Goal: Task Accomplishment & Management: Complete application form

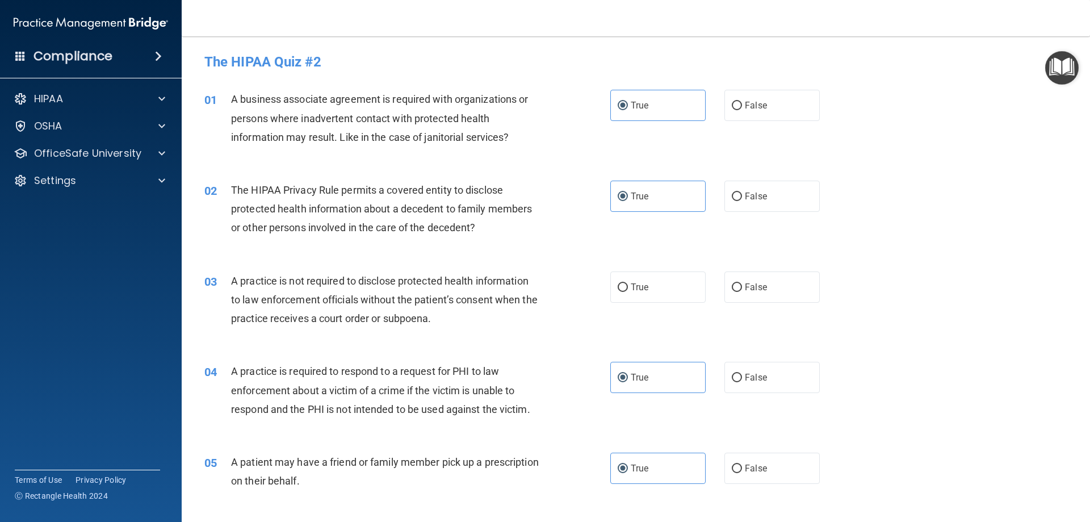
scroll to position [1476, 0]
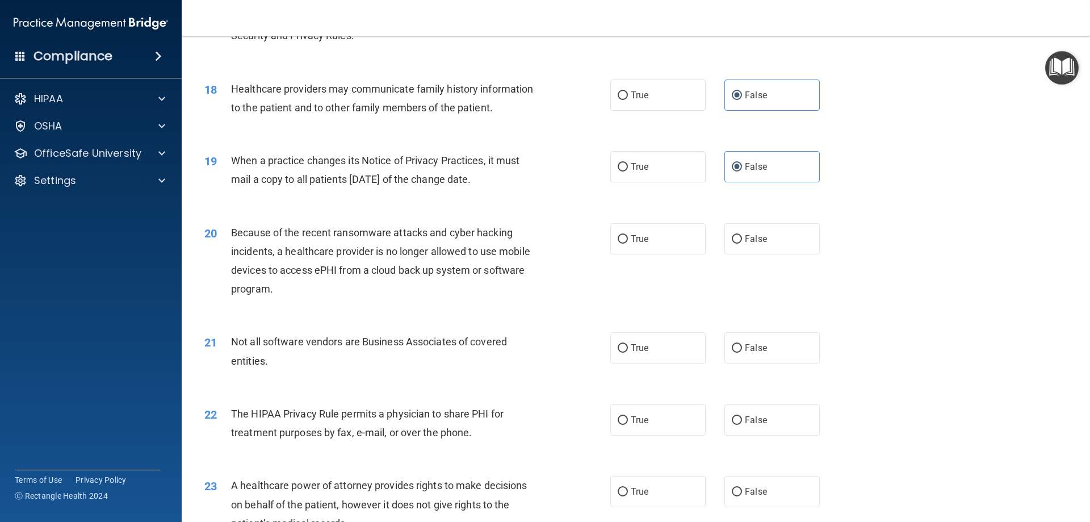
click at [521, 294] on div "Because of the recent ransomware attacks and cyber hacking incidents, a healthc…" at bounding box center [389, 261] width 317 height 76
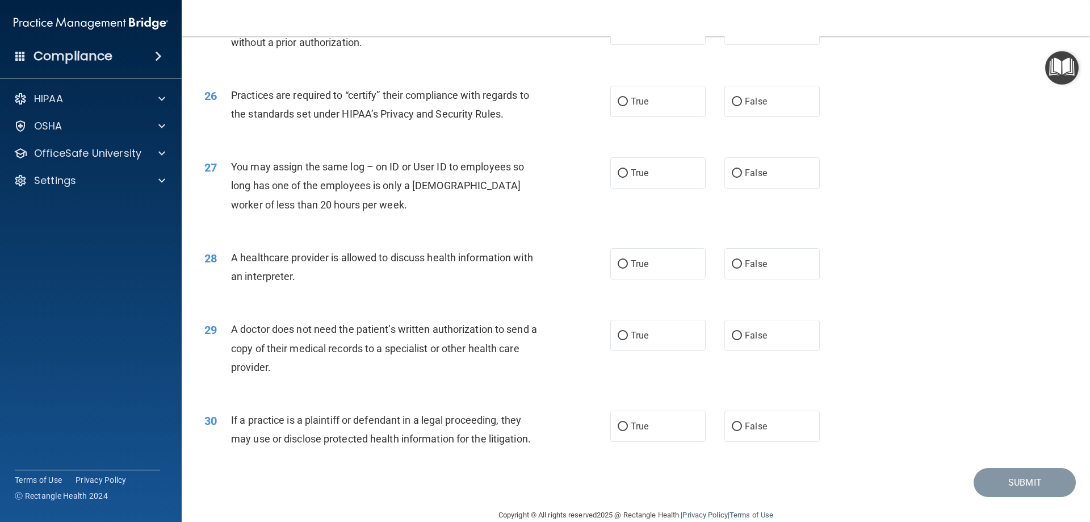
scroll to position [2121, 0]
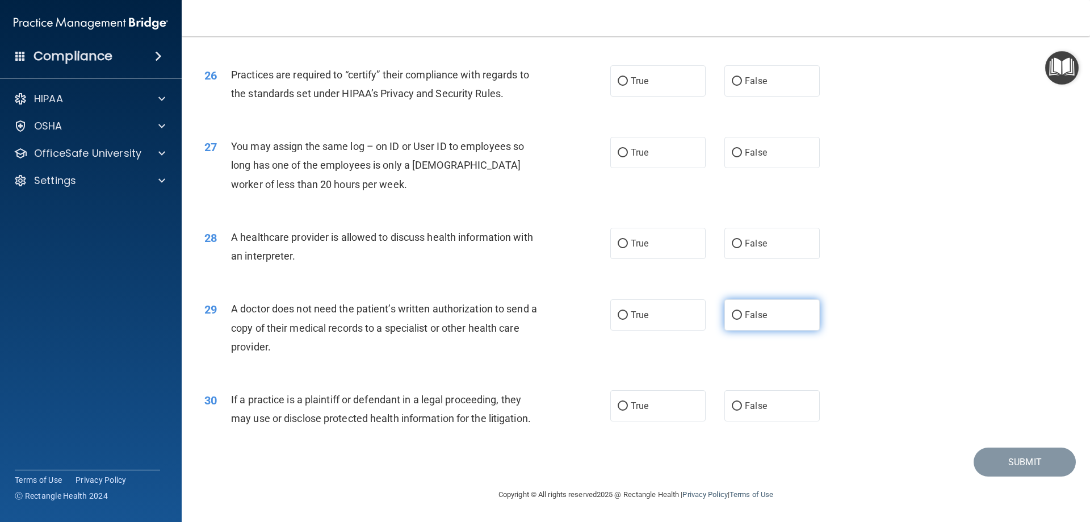
click at [748, 317] on span "False" at bounding box center [756, 314] width 22 height 11
click at [742, 317] on input "False" at bounding box center [737, 315] width 10 height 9
radio input "true"
click at [650, 248] on label "True" at bounding box center [657, 243] width 95 height 31
click at [628, 248] on input "True" at bounding box center [623, 244] width 10 height 9
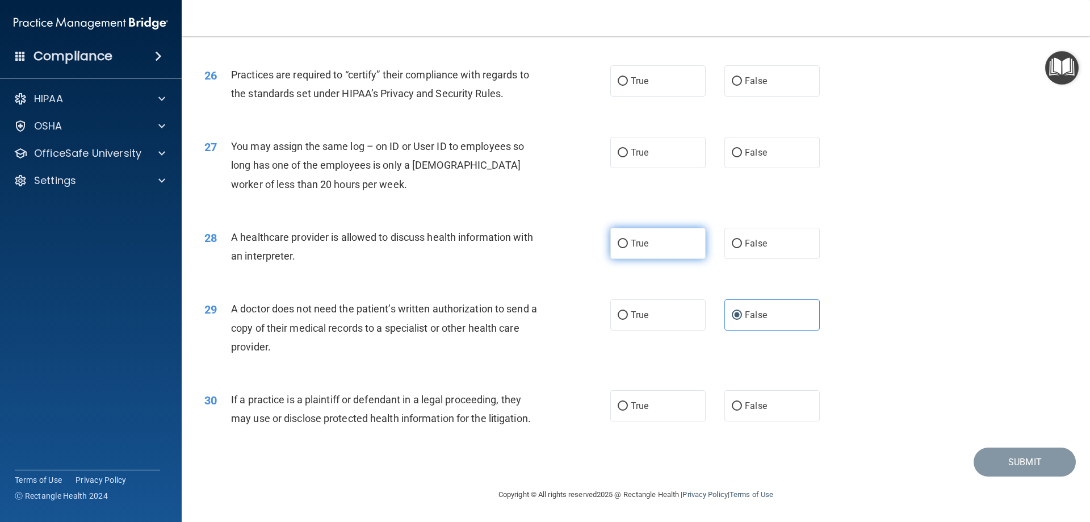
radio input "true"
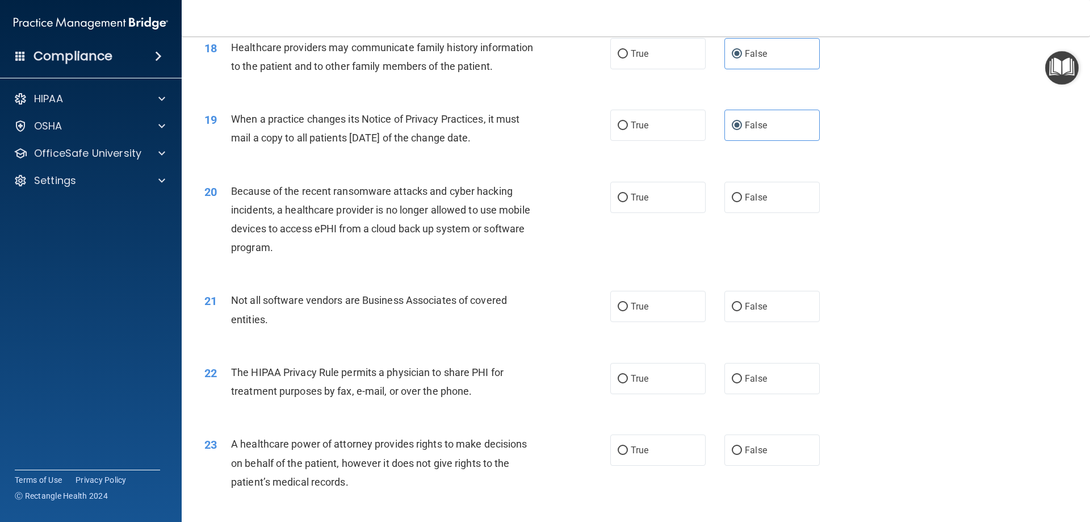
scroll to position [1497, 0]
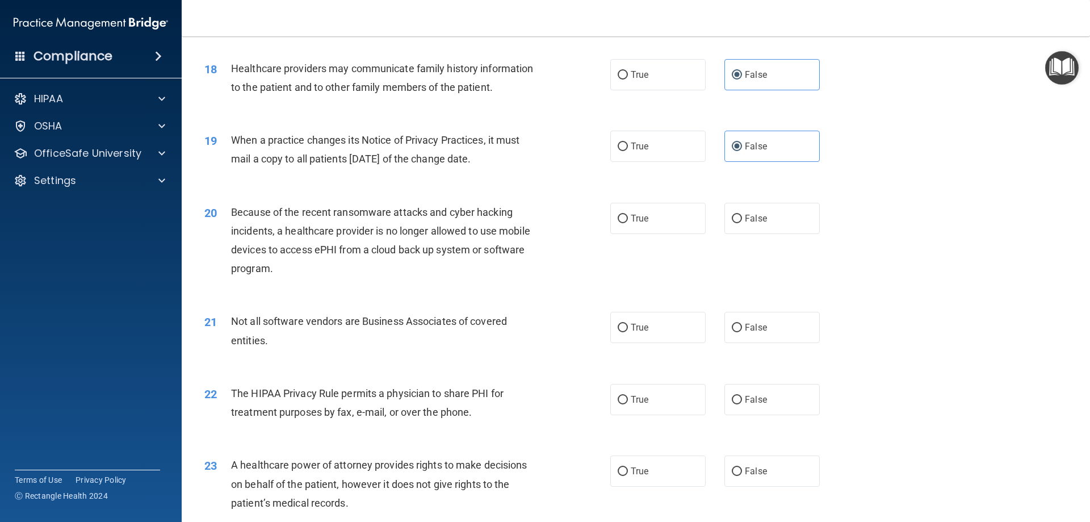
click at [606, 286] on div "20 Because of the recent ransomware attacks and cyber hacking incidents, a heal…" at bounding box center [636, 243] width 880 height 110
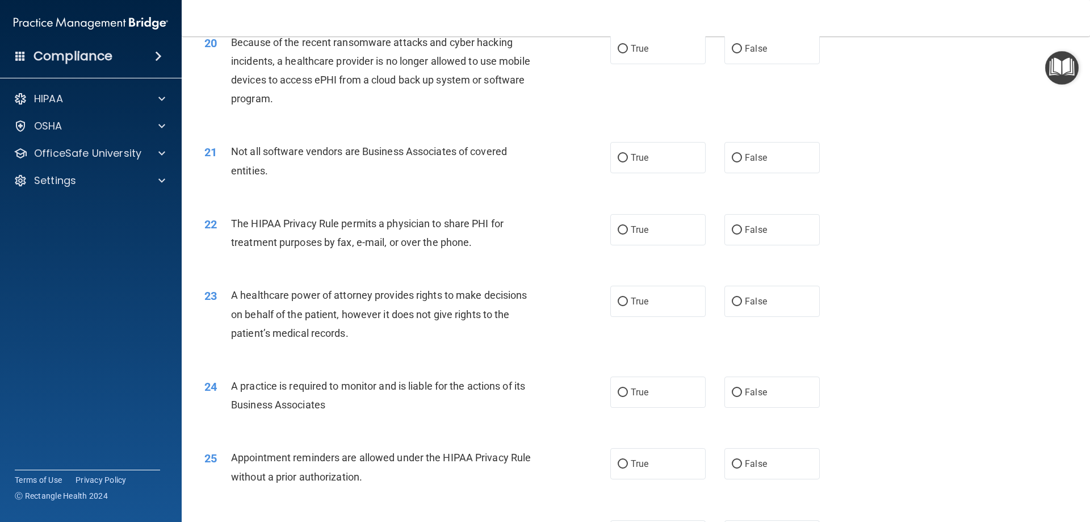
scroll to position [1667, 0]
click at [676, 236] on label "True" at bounding box center [657, 228] width 95 height 31
click at [628, 234] on input "True" at bounding box center [623, 229] width 10 height 9
radio input "true"
click at [673, 309] on label "True" at bounding box center [657, 300] width 95 height 31
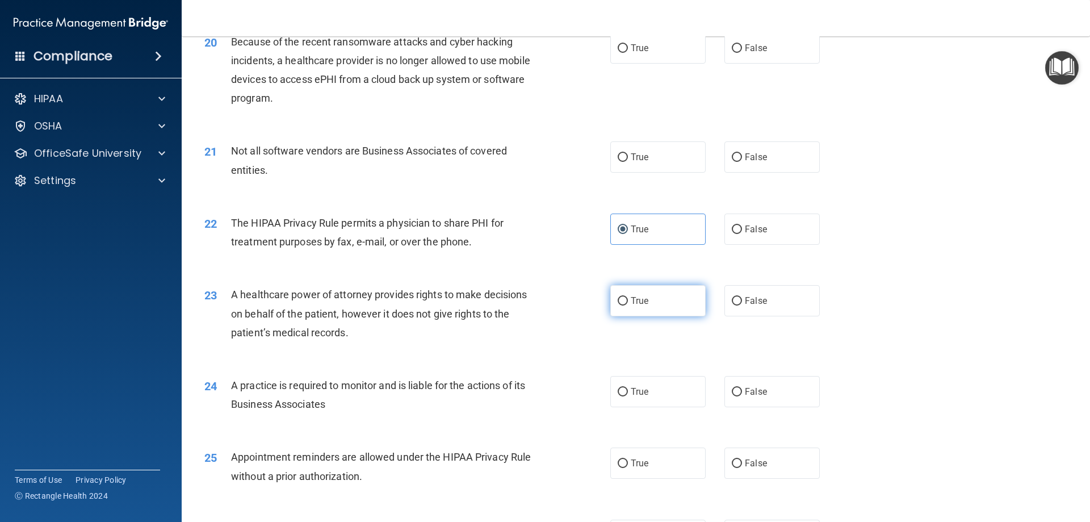
click at [628, 305] on input "True" at bounding box center [623, 301] width 10 height 9
radio input "true"
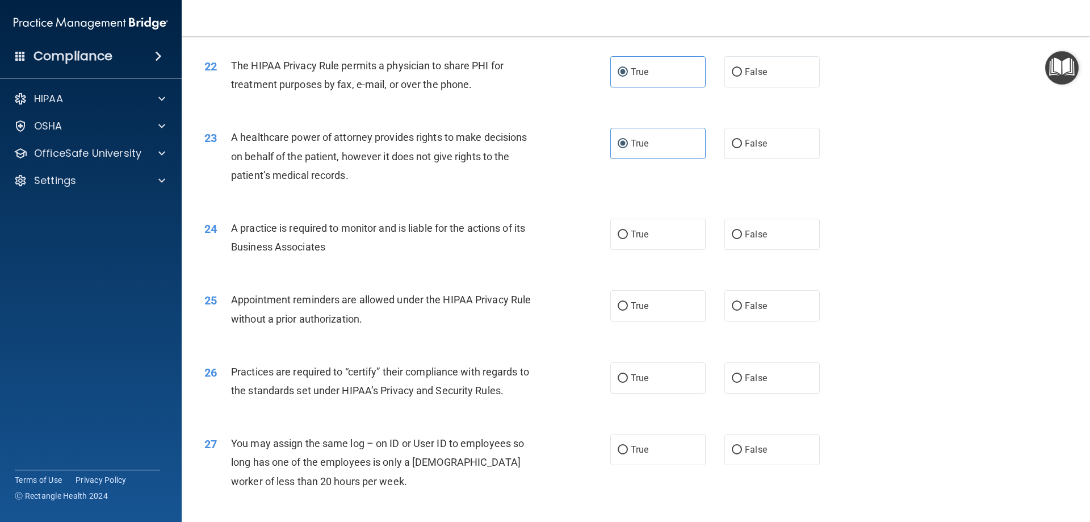
scroll to position [1837, 0]
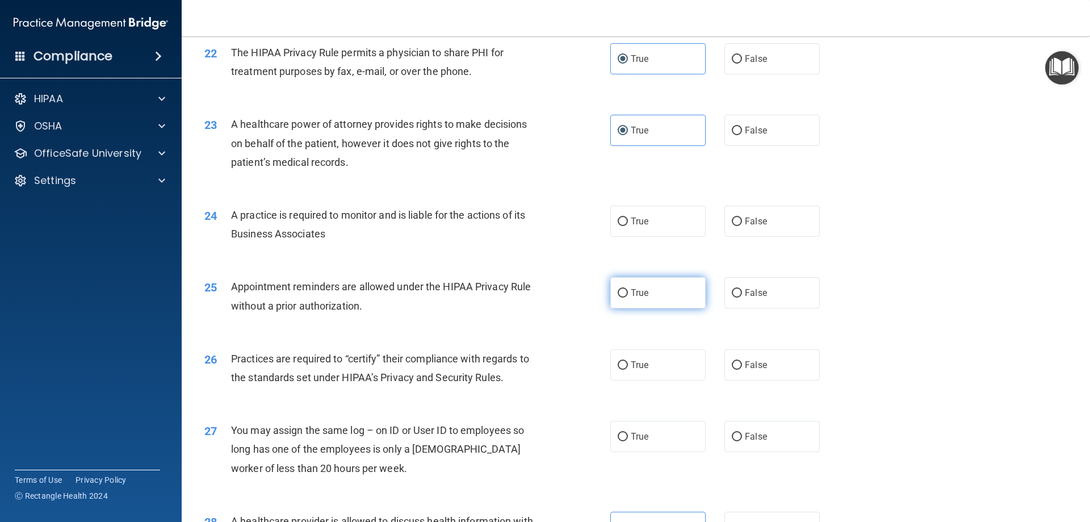
click at [671, 294] on label "True" at bounding box center [657, 292] width 95 height 31
click at [628, 294] on input "True" at bounding box center [623, 293] width 10 height 9
radio input "true"
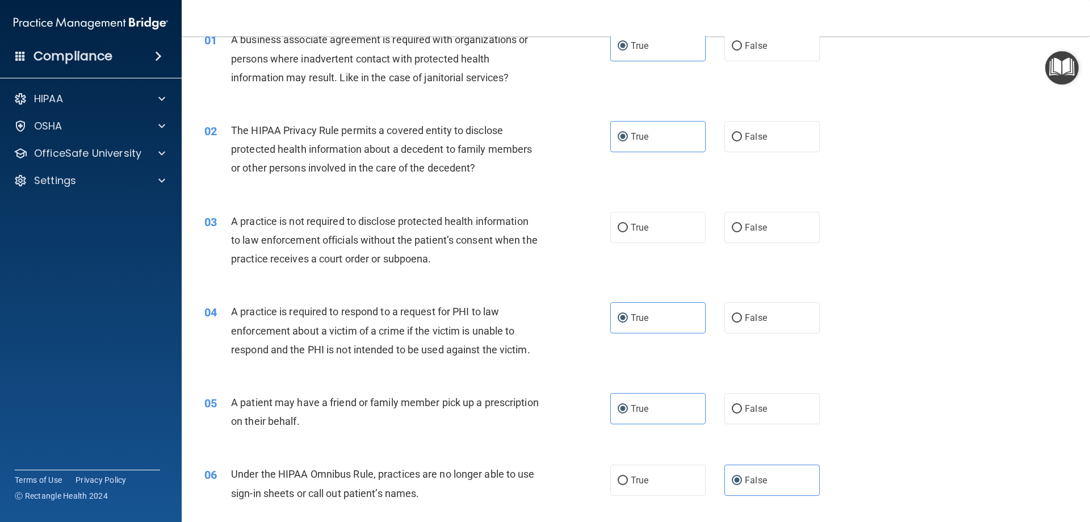
scroll to position [0, 0]
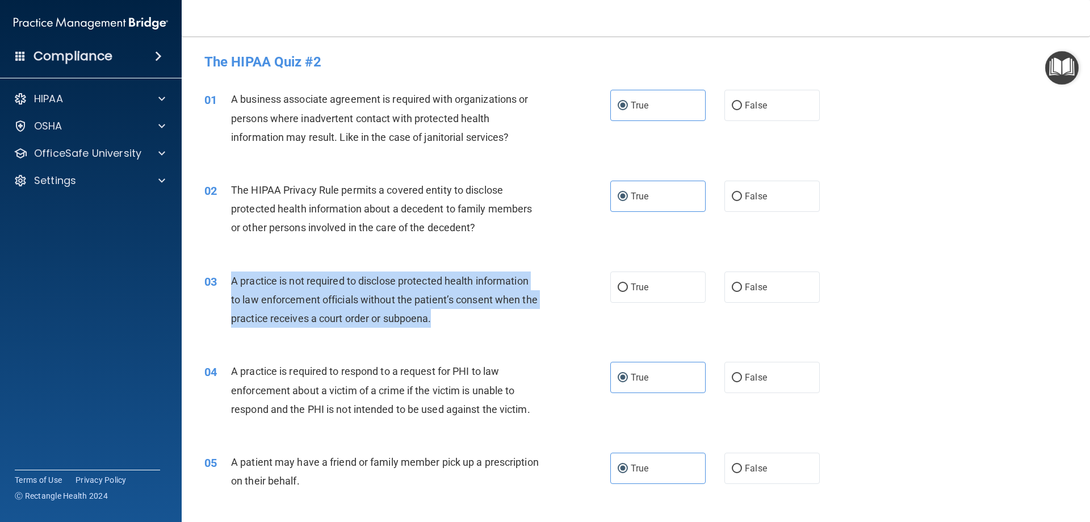
drag, startPoint x: 232, startPoint y: 282, endPoint x: 460, endPoint y: 322, distance: 232.3
click at [460, 322] on div "A practice is not required to disclose protected health information to law enfo…" at bounding box center [389, 299] width 317 height 57
copy span "A practice is not required to disclose protected health information to law enfo…"
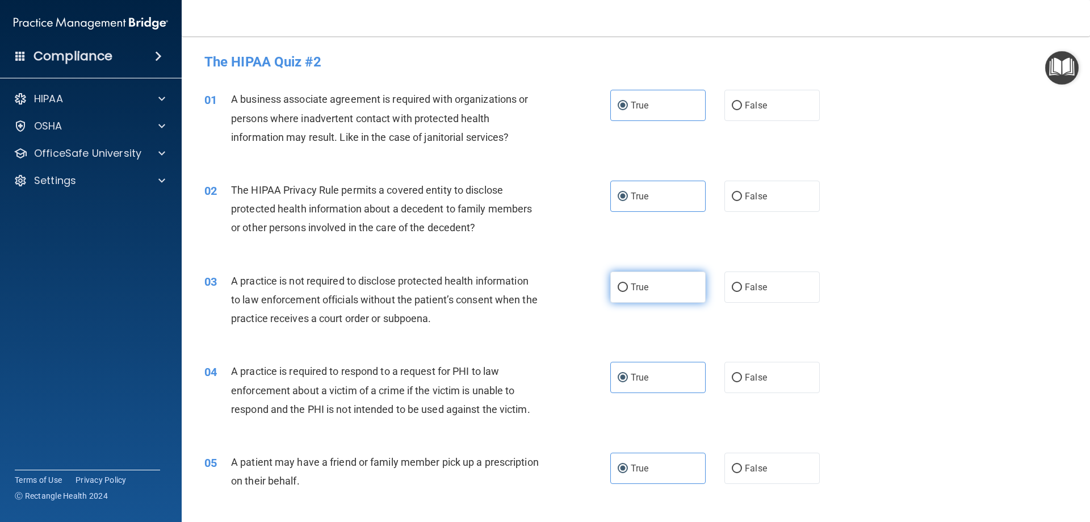
click at [669, 292] on label "True" at bounding box center [657, 286] width 95 height 31
click at [628, 292] on input "True" at bounding box center [623, 287] width 10 height 9
radio input "true"
click at [669, 292] on label "True" at bounding box center [657, 286] width 95 height 31
click at [628, 292] on input "True" at bounding box center [623, 287] width 10 height 9
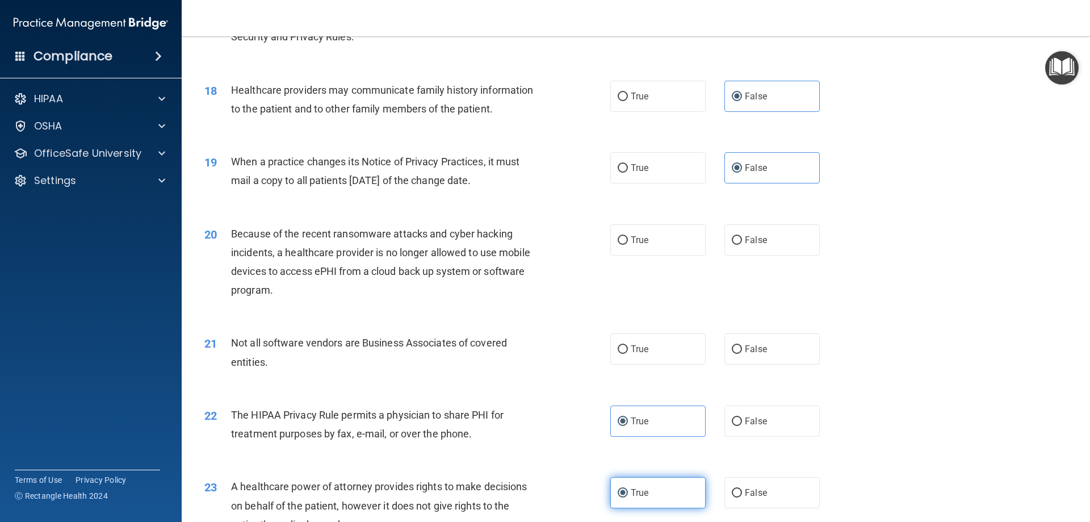
scroll to position [1476, 0]
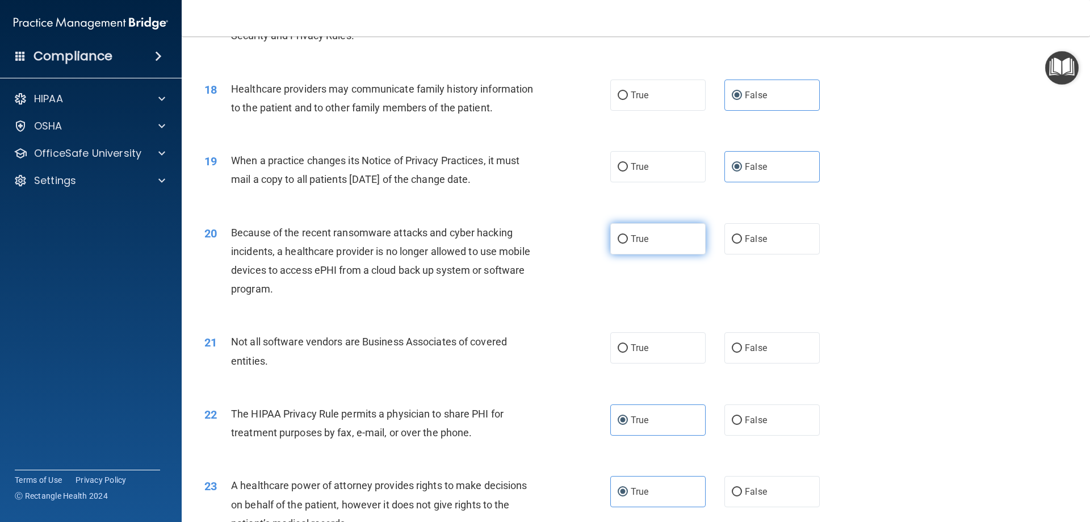
click at [650, 242] on label "True" at bounding box center [657, 238] width 95 height 31
click at [628, 242] on input "True" at bounding box center [623, 239] width 10 height 9
radio input "true"
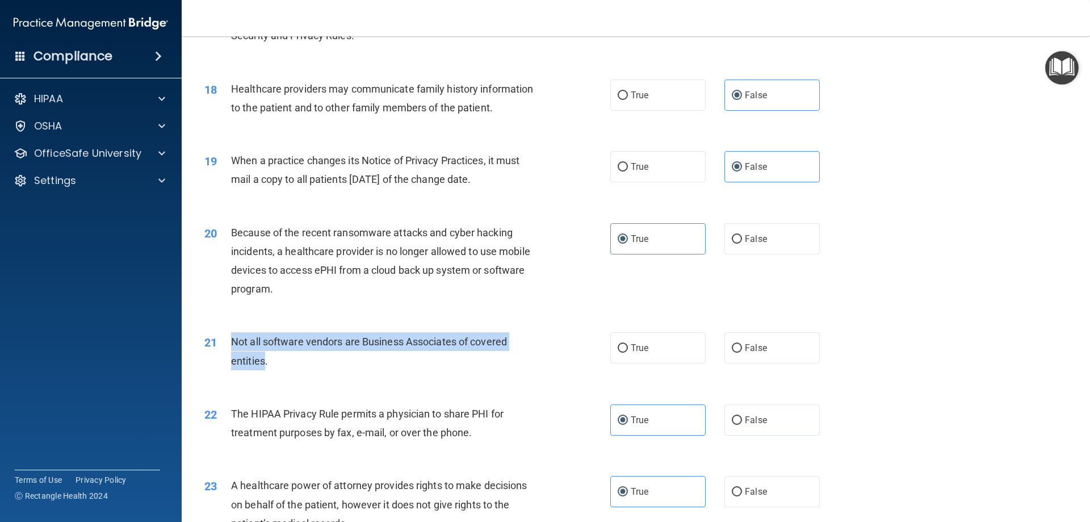
drag, startPoint x: 258, startPoint y: 355, endPoint x: 231, endPoint y: 335, distance: 34.2
click at [231, 336] on span "Not all software vendors are Business Associates of covered entities." at bounding box center [369, 351] width 276 height 31
copy span "Not all software vendors are Business Associates of covered entities"
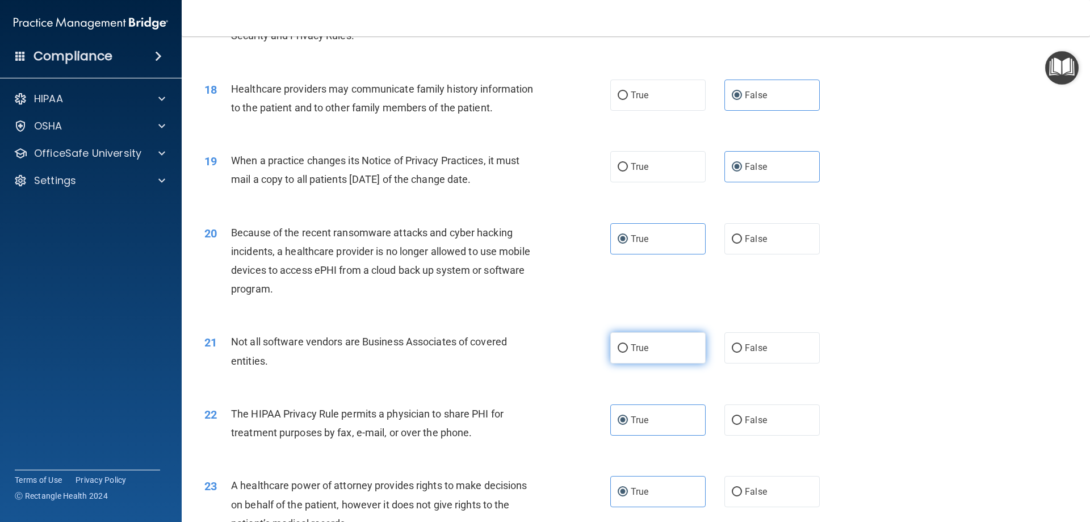
click at [660, 357] on label "True" at bounding box center [657, 347] width 95 height 31
click at [628, 353] on input "True" at bounding box center [623, 348] width 10 height 9
radio input "true"
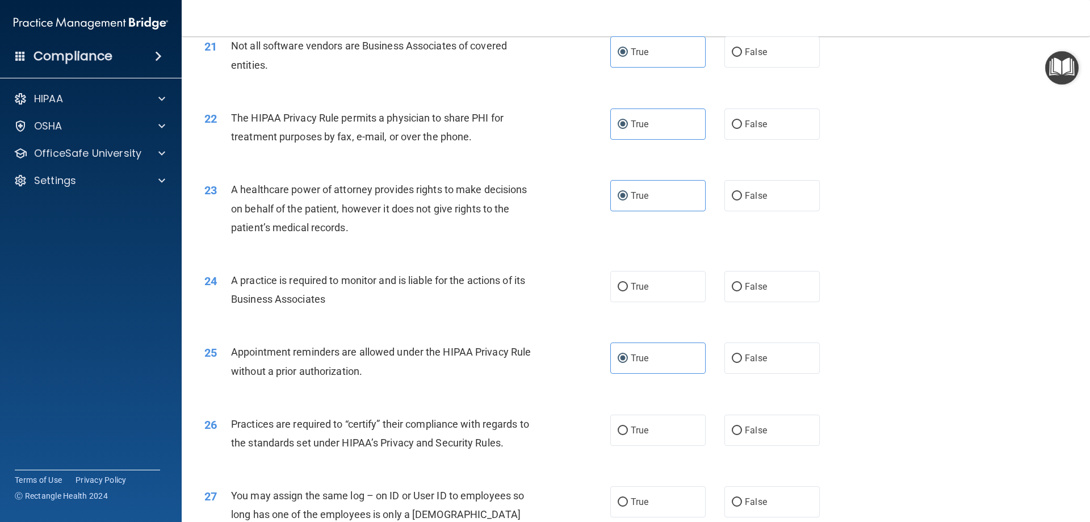
scroll to position [1817, 0]
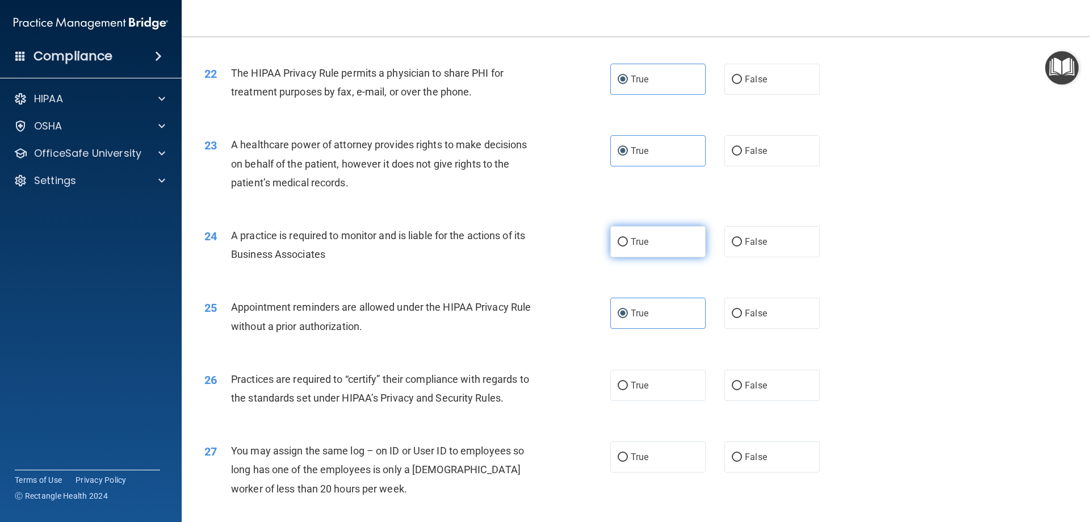
click at [657, 252] on label "True" at bounding box center [657, 241] width 95 height 31
click at [628, 246] on input "True" at bounding box center [623, 242] width 10 height 9
radio input "true"
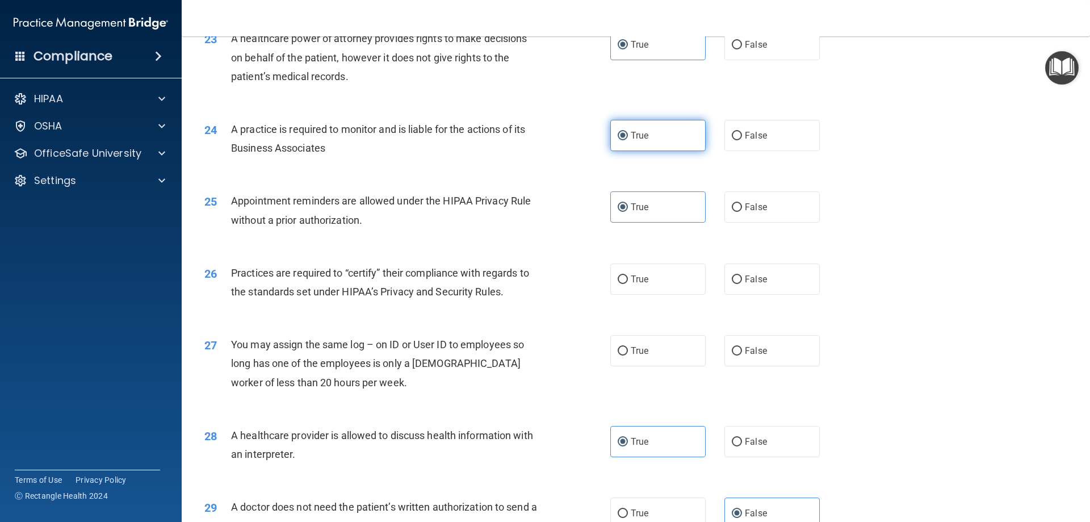
scroll to position [1930, 0]
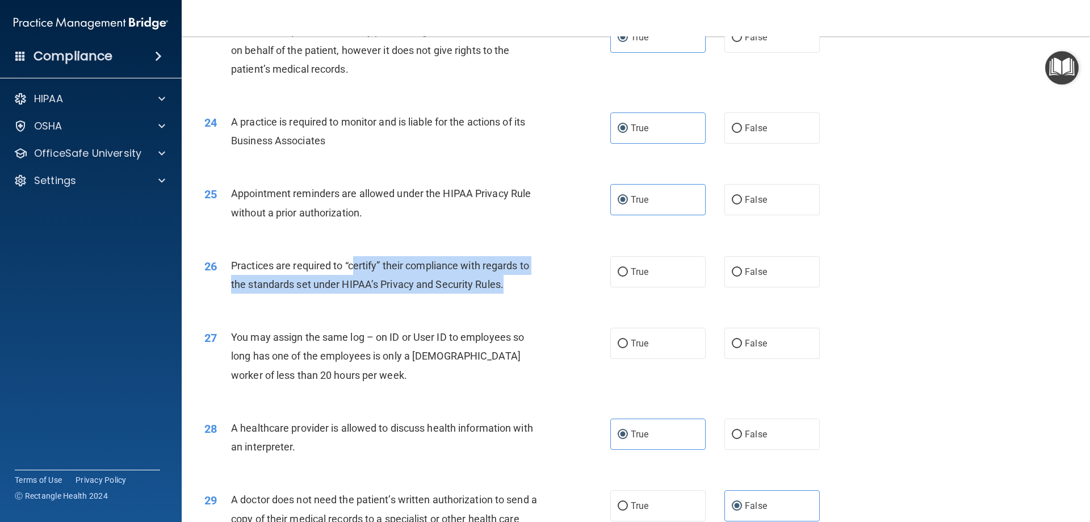
drag, startPoint x: 355, startPoint y: 266, endPoint x: 535, endPoint y: 275, distance: 180.2
click at [535, 275] on div "Practices are required to “certify” their compliance with regards to the standa…" at bounding box center [389, 274] width 317 height 37
click at [622, 272] on input "True" at bounding box center [623, 272] width 10 height 9
radio input "true"
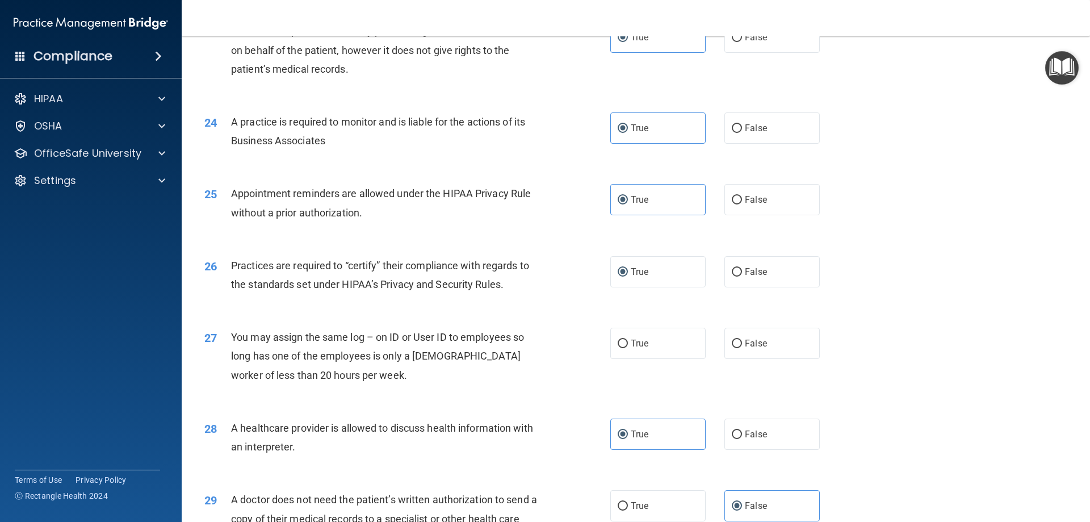
click at [525, 345] on div "You may assign the same log – on ID or User ID to employees so long has one of …" at bounding box center [389, 356] width 317 height 57
click at [791, 343] on label "False" at bounding box center [771, 343] width 95 height 31
click at [742, 343] on input "False" at bounding box center [737, 344] width 10 height 9
radio input "true"
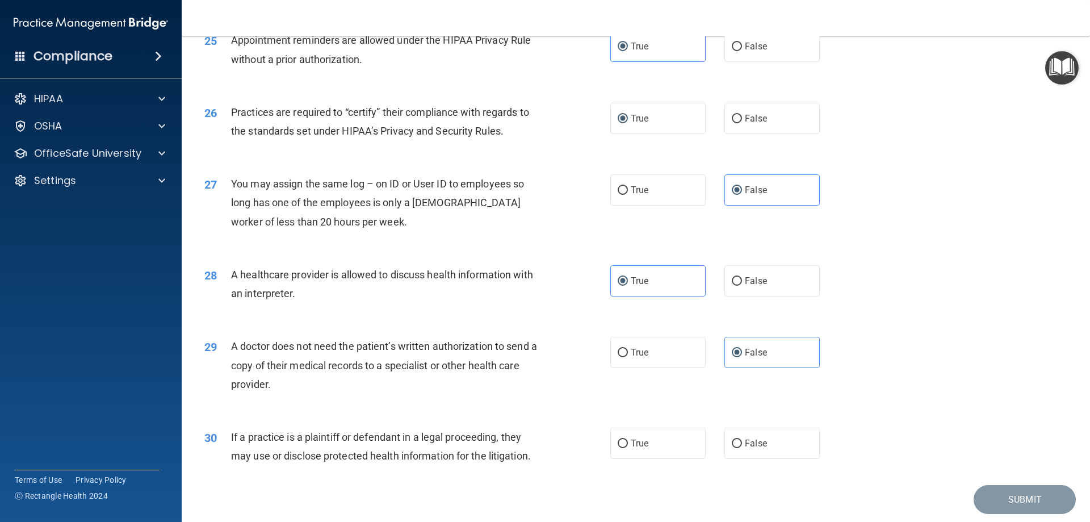
scroll to position [2121, 0]
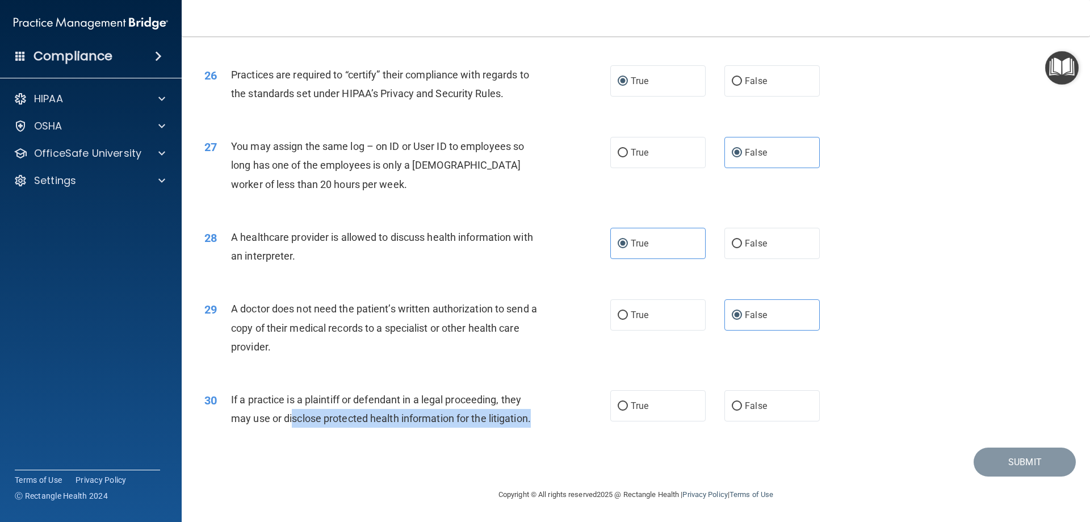
drag, startPoint x: 291, startPoint y: 415, endPoint x: 579, endPoint y: 433, distance: 288.4
click at [579, 433] on div "30 If a practice is a plaintiff or defendant in a legal proceeding, they may us…" at bounding box center [407, 411] width 440 height 43
click at [553, 453] on div "Submit" at bounding box center [636, 461] width 880 height 29
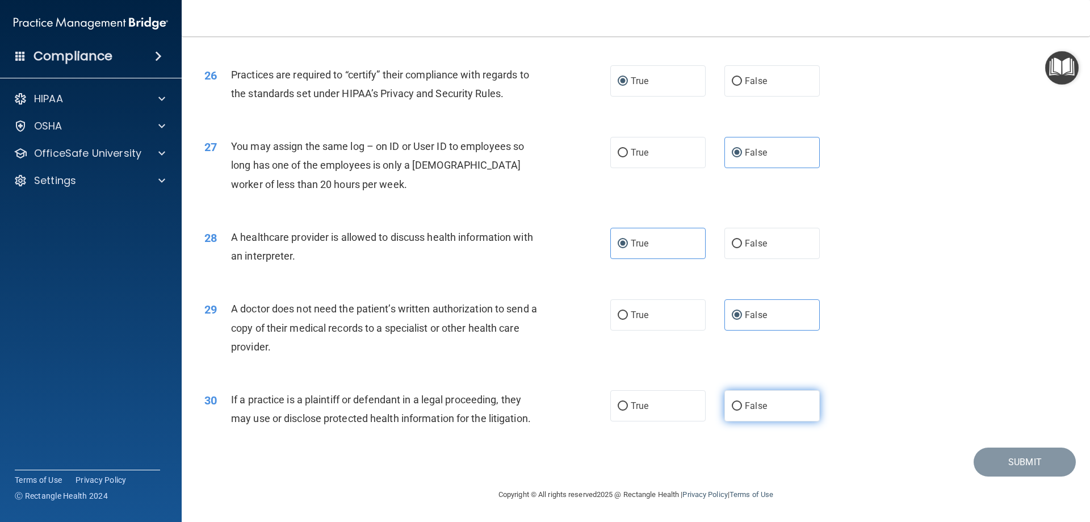
click at [789, 390] on label "False" at bounding box center [771, 405] width 95 height 31
click at [742, 402] on input "False" at bounding box center [737, 406] width 10 height 9
radio input "true"
click at [1047, 467] on button "Submit" at bounding box center [1025, 461] width 102 height 29
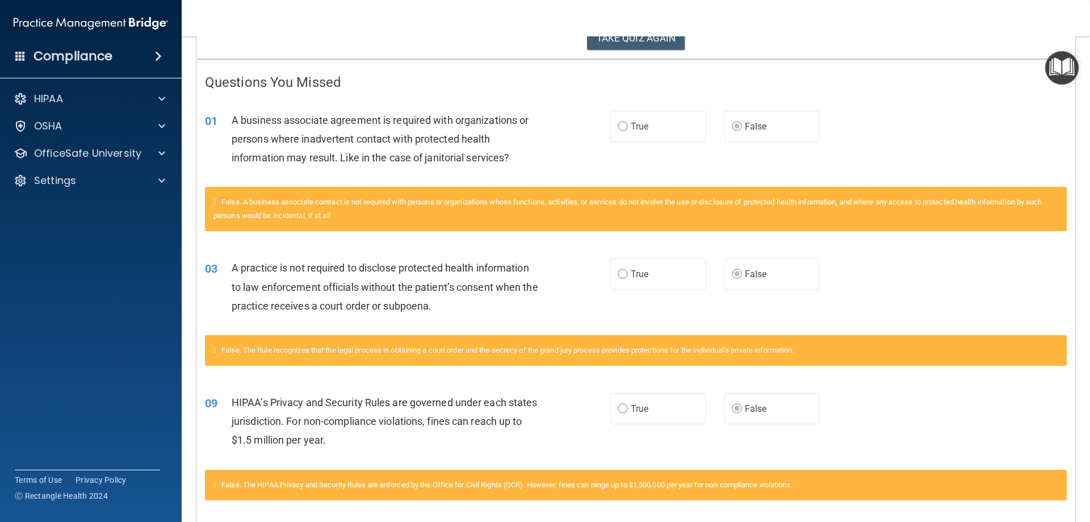
scroll to position [114, 0]
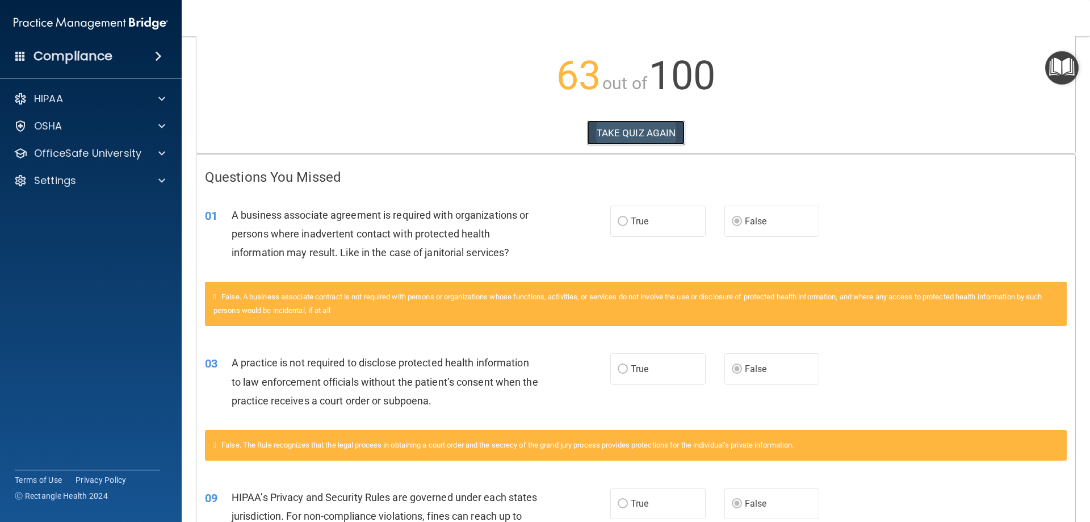
click at [619, 137] on button "TAKE QUIZ AGAIN" at bounding box center [636, 132] width 98 height 25
